Goal: Information Seeking & Learning: Check status

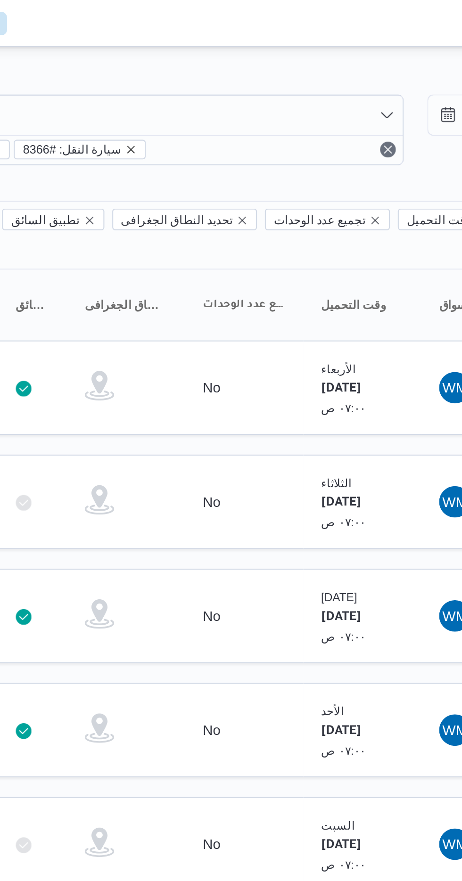
click at [231, 70] on icon "remove selected entity" at bounding box center [233, 72] width 4 height 4
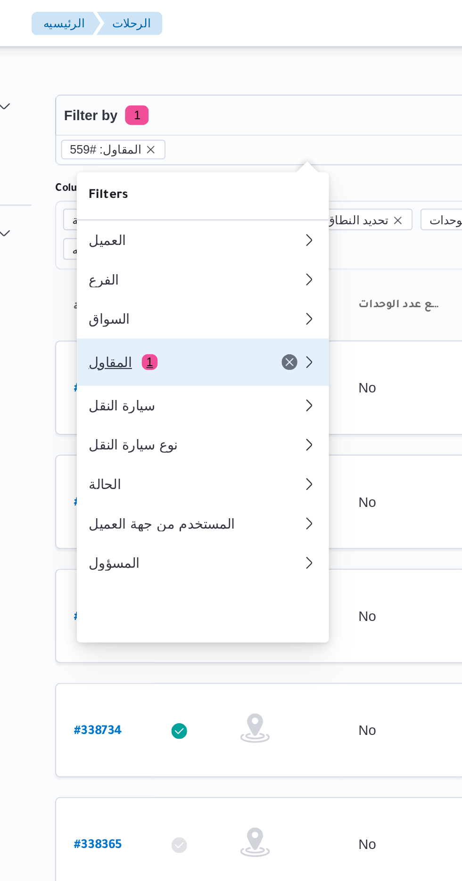
click at [196, 177] on div "المقاول 1" at bounding box center [177, 174] width 79 height 8
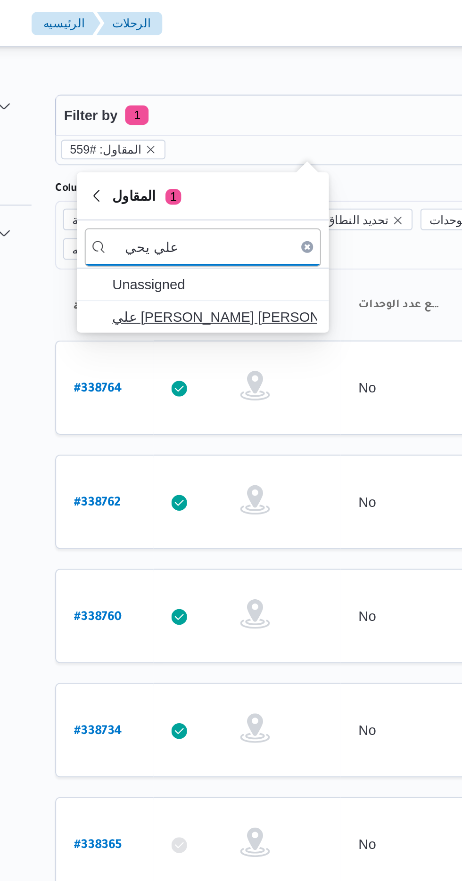
type input "علي يحي"
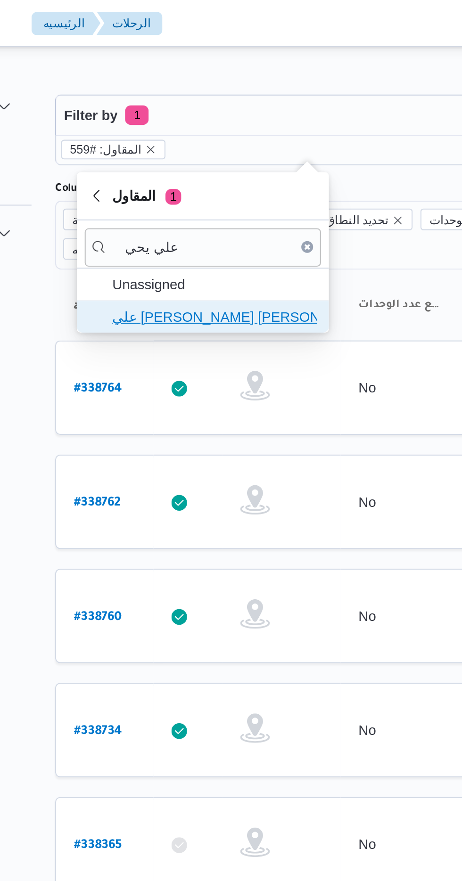
click at [187, 147] on span "علي [PERSON_NAME] [PERSON_NAME]" at bounding box center [199, 151] width 98 height 11
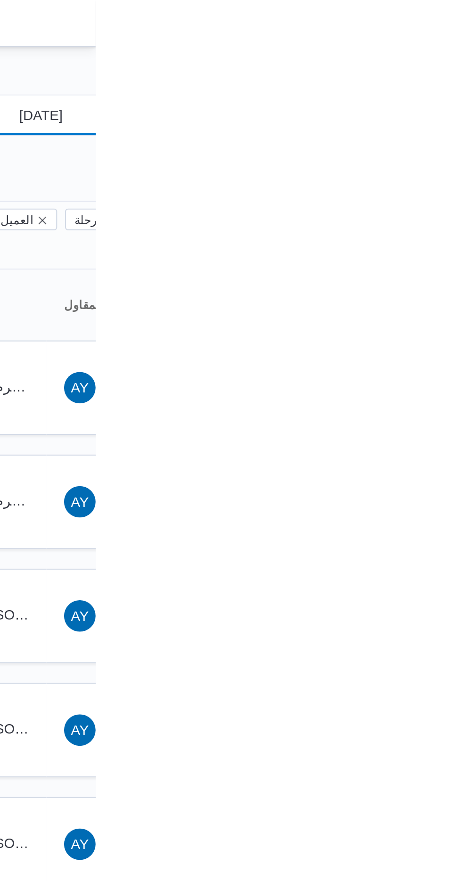
click at [429, 54] on input "[DATE]" at bounding box center [428, 55] width 107 height 19
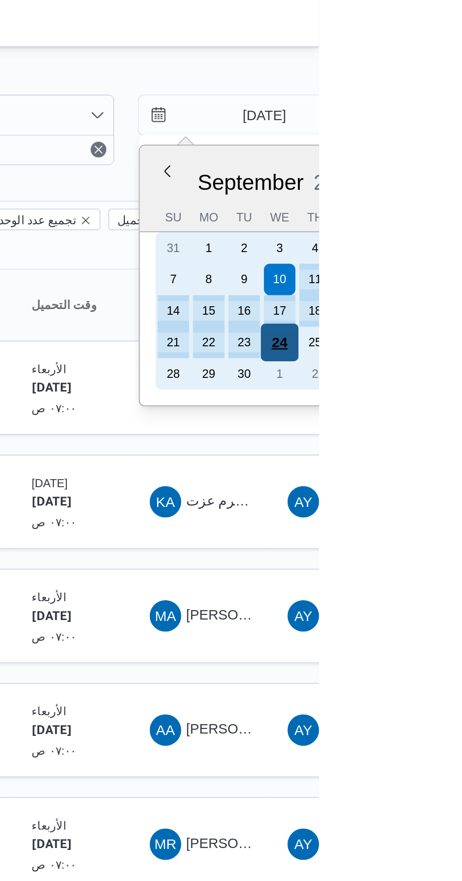
click at [441, 163] on div "24" at bounding box center [443, 164] width 18 height 18
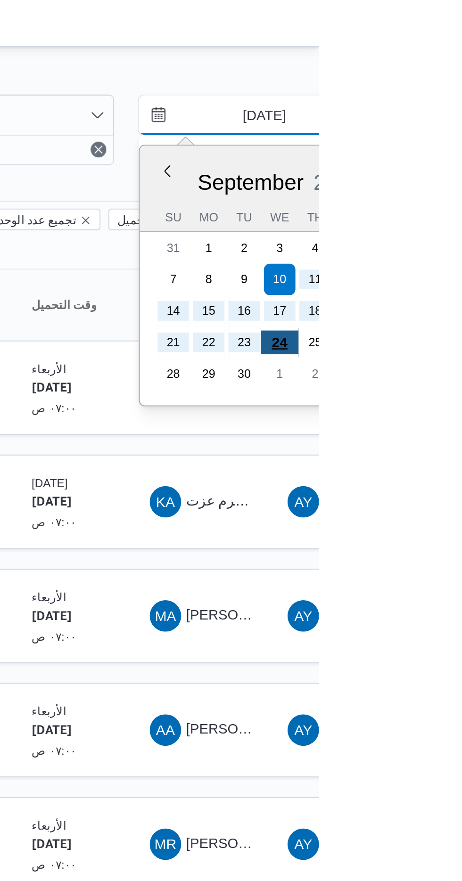
type input "[DATE]"
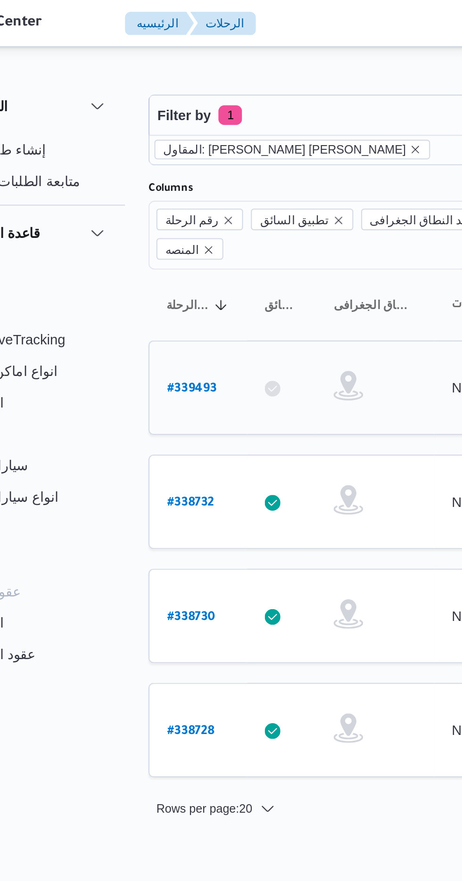
click at [134, 183] on b "# 339493" at bounding box center [143, 186] width 24 height 7
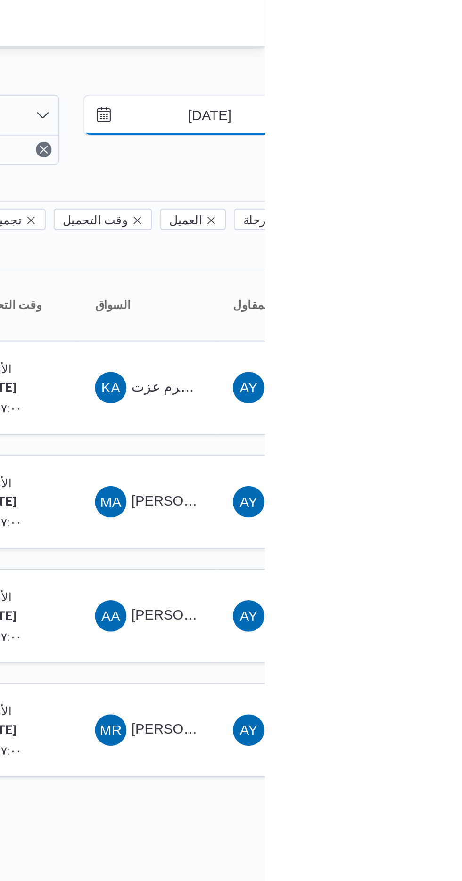
click at [431, 55] on input "[DATE]" at bounding box center [428, 55] width 107 height 19
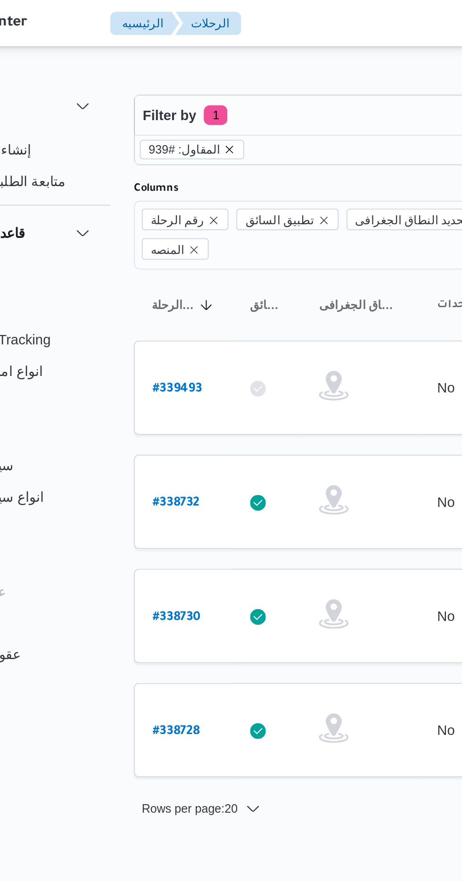
click at [167, 71] on icon "remove selected entity" at bounding box center [169, 72] width 4 height 4
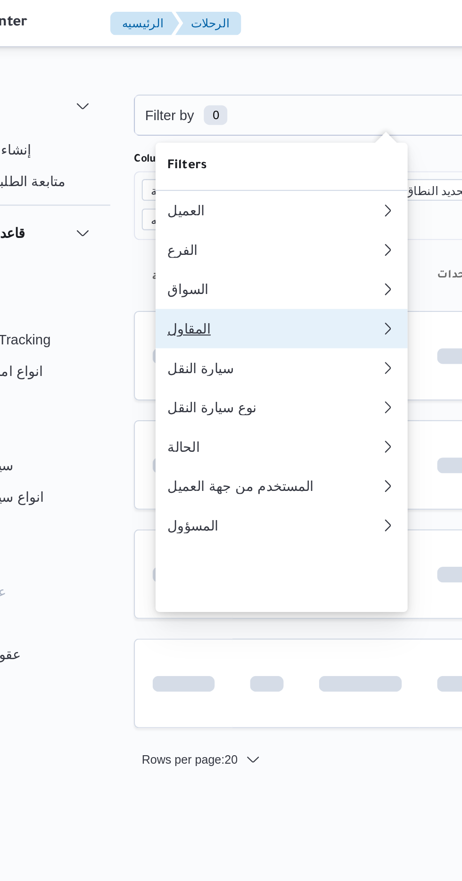
click at [175, 161] on div "المقاول" at bounding box center [187, 158] width 98 height 8
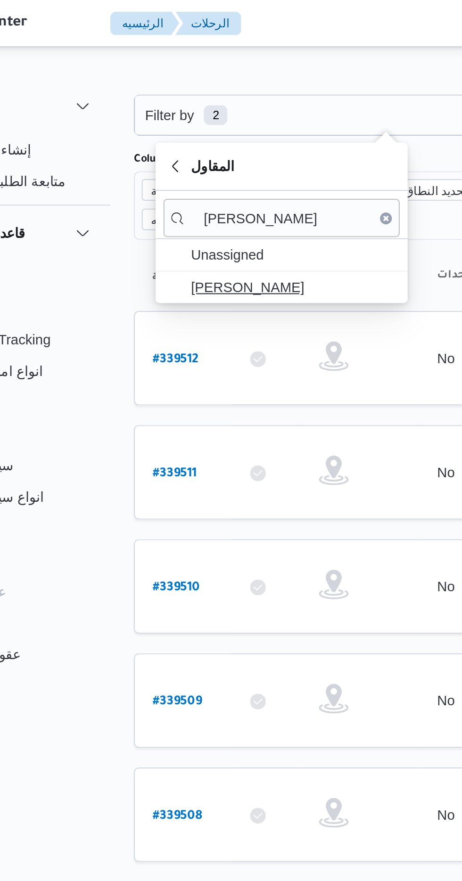
type input "[PERSON_NAME]"
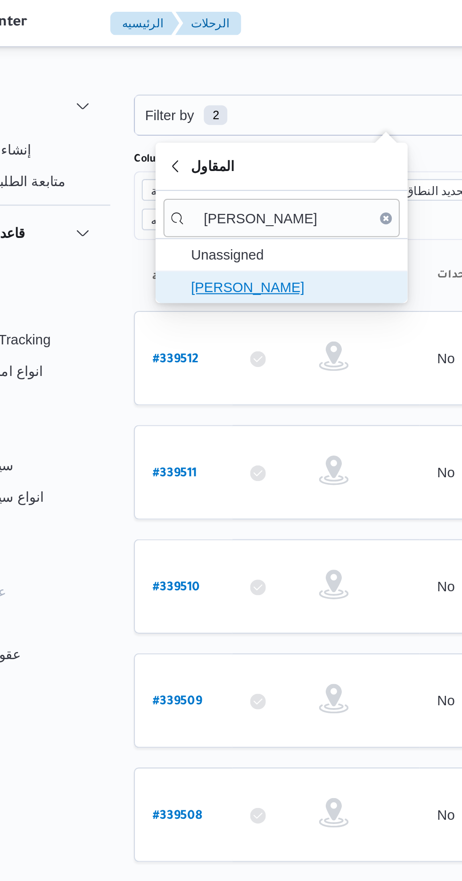
click at [211, 135] on span "[PERSON_NAME]" at bounding box center [199, 137] width 98 height 11
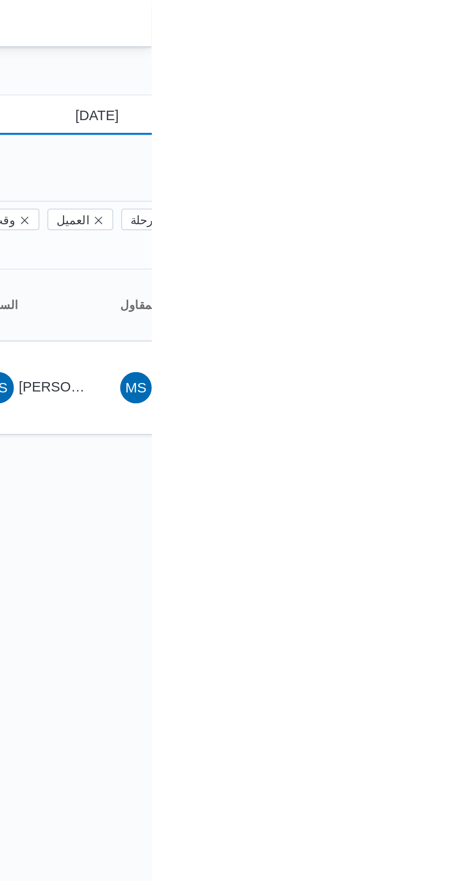
click at [434, 53] on input "[DATE]" at bounding box center [428, 55] width 107 height 19
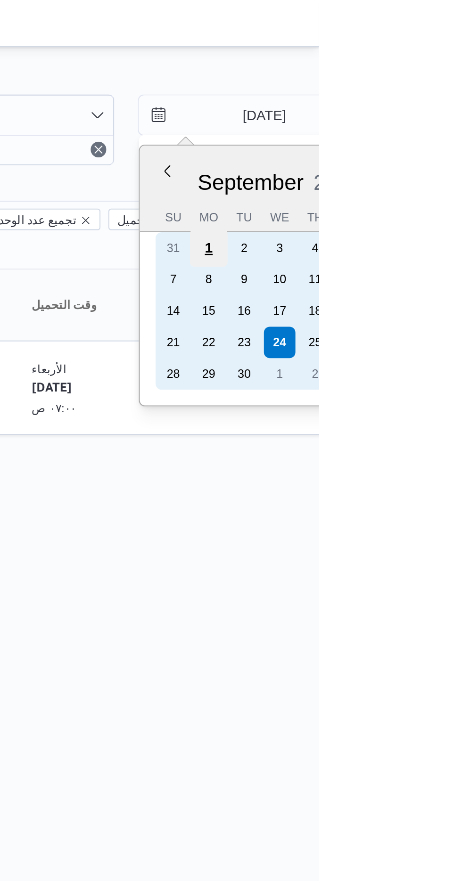
click at [409, 119] on div "1" at bounding box center [409, 119] width 18 height 18
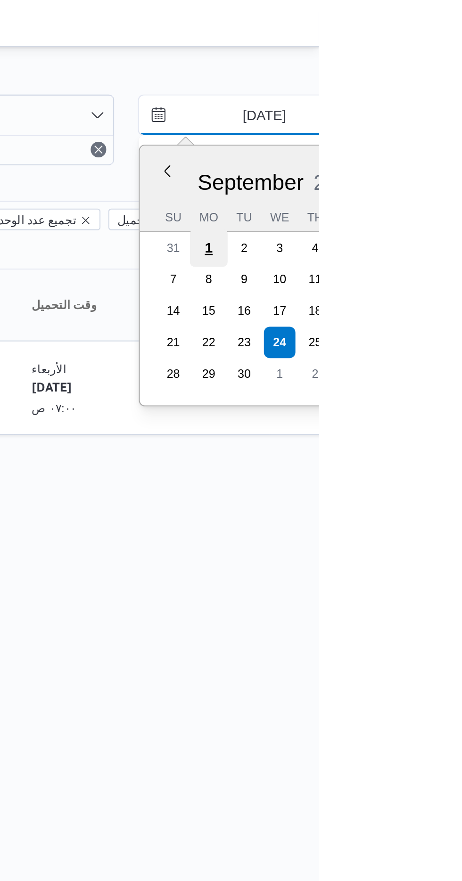
type input "[DATE]"
